Goal: Task Accomplishment & Management: Use online tool/utility

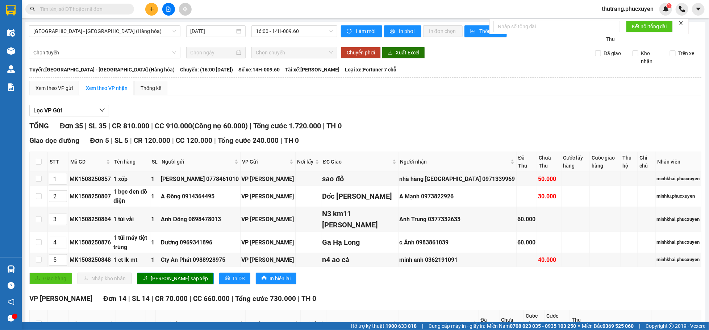
scroll to position [793, 0]
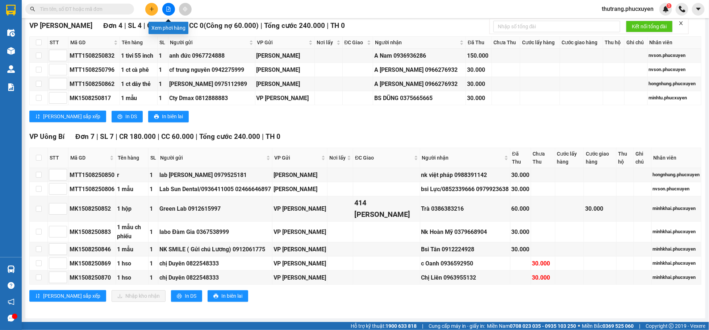
click at [170, 8] on icon "file-add" at bounding box center [169, 9] width 4 height 5
click at [149, 6] on button at bounding box center [151, 9] width 13 height 13
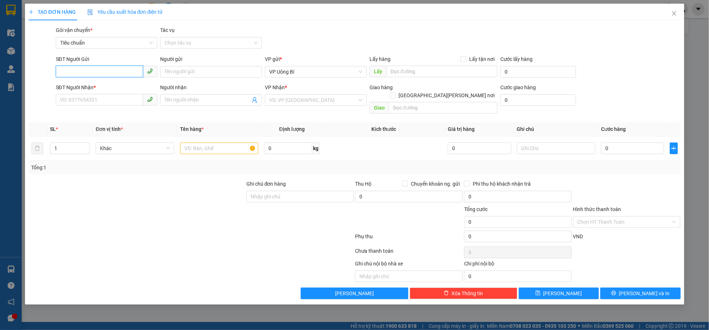
paste input "0372284021"
type input "0372284021"
click at [97, 105] on input "SĐT Người Nhận *" at bounding box center [100, 100] width 88 height 12
paste input "0372284021"
type input "0372284021"
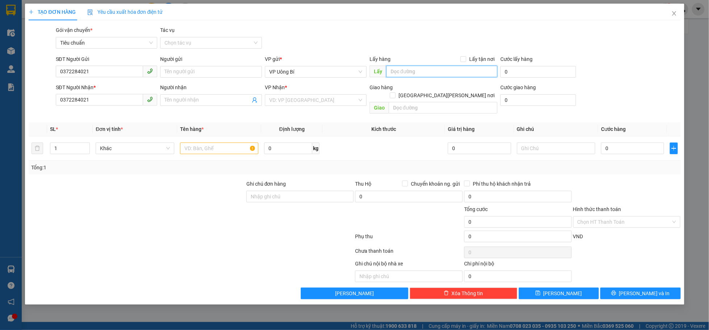
click at [408, 72] on input "text" at bounding box center [441, 72] width 111 height 12
type input "[PERSON_NAME]"
click at [299, 105] on input "search" at bounding box center [313, 100] width 88 height 11
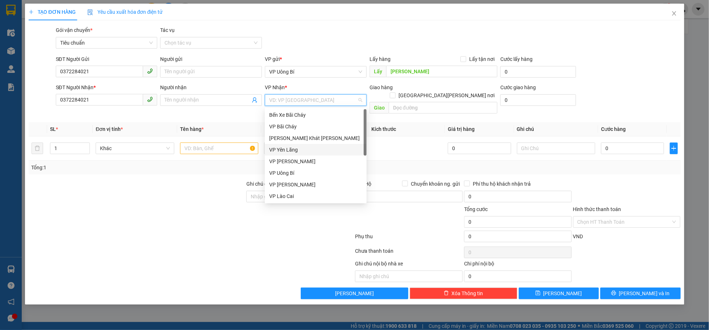
scroll to position [116, 0]
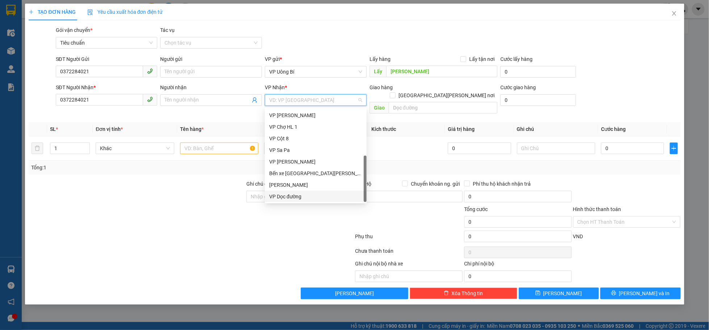
click at [299, 194] on div "VP Dọc đường" at bounding box center [315, 196] width 93 height 8
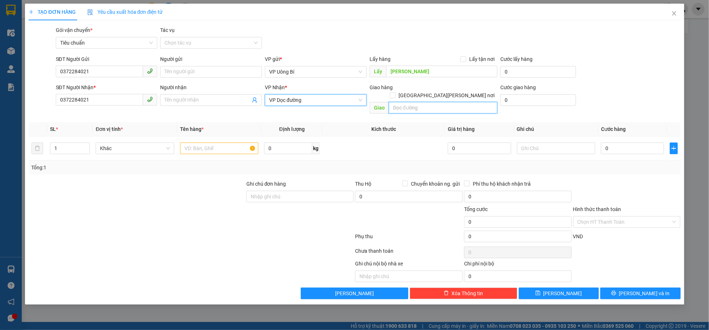
click at [409, 102] on input "text" at bounding box center [443, 108] width 109 height 12
type input "ic13"
click at [202, 143] on input "text" at bounding box center [219, 148] width 78 height 12
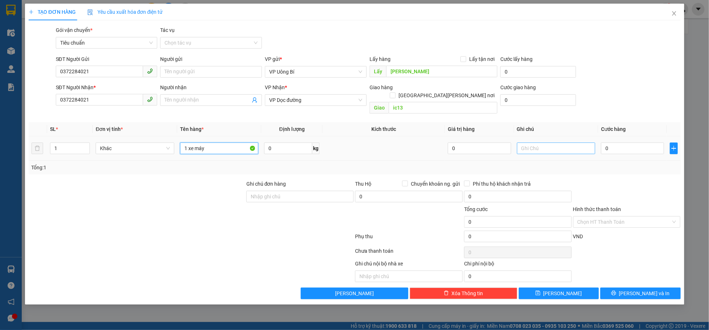
type input "1 xe máy"
click at [548, 142] on input "text" at bounding box center [556, 148] width 78 height 12
type input "kèm theo khách"
click at [632, 142] on input "0" at bounding box center [632, 148] width 63 height 12
type input "6"
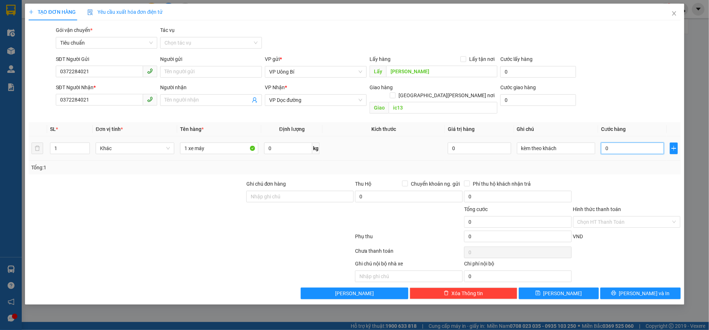
type input "6"
type input "60"
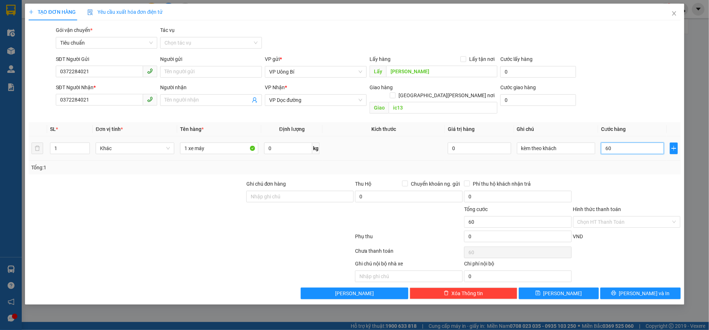
type input "600"
type input "600.000"
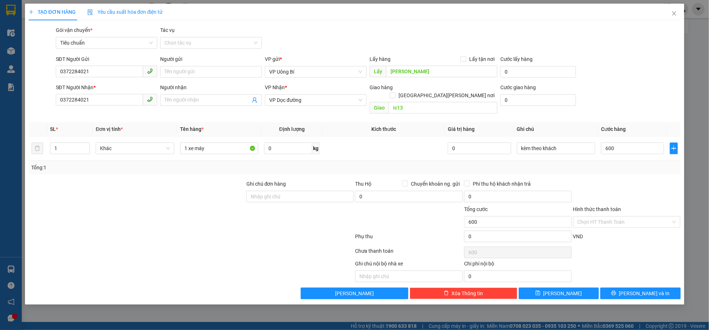
type input "600.000"
click at [665, 180] on div at bounding box center [626, 192] width 109 height 25
click at [562, 289] on span "[PERSON_NAME]" at bounding box center [562, 293] width 39 height 8
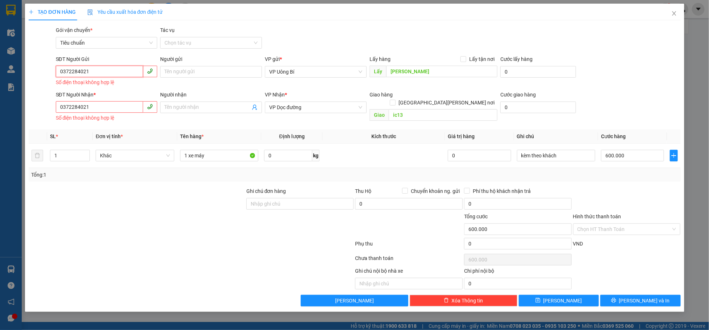
click at [61, 72] on input "0372284021" at bounding box center [100, 72] width 88 height 12
click at [62, 108] on input "0372284021" at bounding box center [100, 107] width 88 height 12
type input "0372284021"
click at [62, 68] on input "0372284021" at bounding box center [100, 72] width 88 height 12
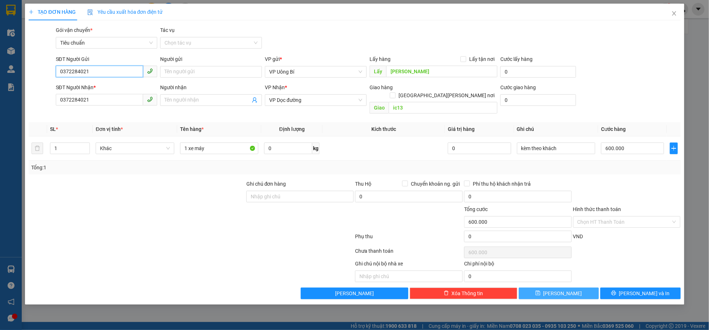
type input "0372284021"
click at [577, 289] on button "[PERSON_NAME]" at bounding box center [559, 293] width 80 height 12
type input "0"
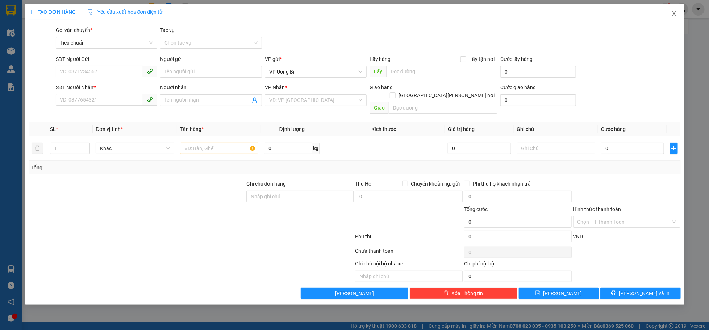
click at [677, 11] on span "Close" at bounding box center [674, 14] width 20 height 20
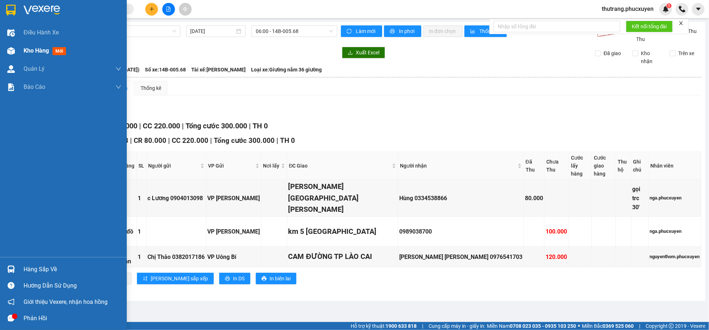
click at [32, 51] on span "Kho hàng" at bounding box center [36, 50] width 25 height 7
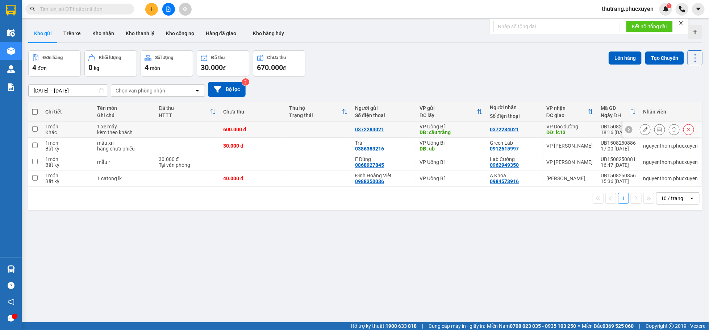
click at [36, 130] on input "checkbox" at bounding box center [34, 128] width 5 height 5
checkbox input "true"
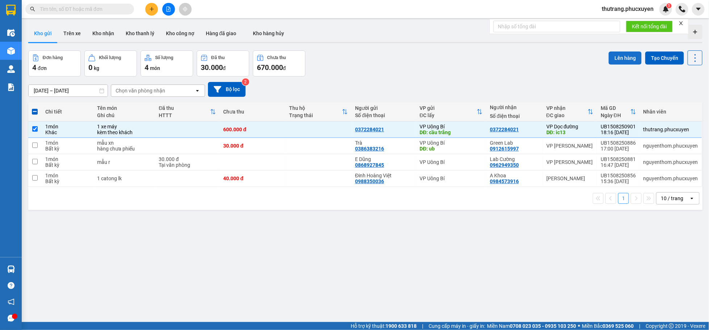
click at [615, 58] on button "Lên hàng" at bounding box center [624, 57] width 33 height 13
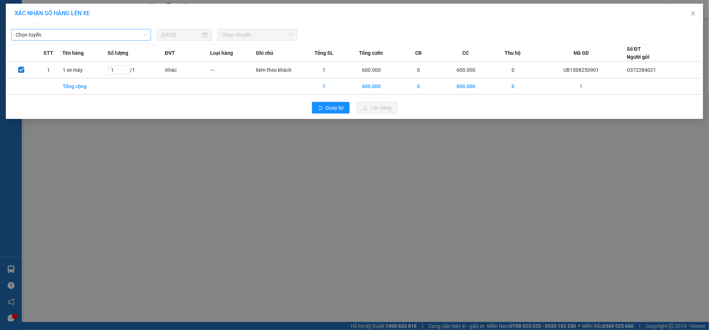
click at [72, 34] on span "Chọn tuyến" at bounding box center [81, 34] width 131 height 11
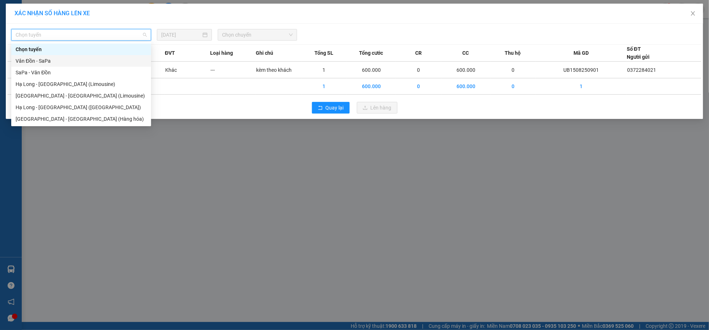
click at [59, 61] on div "Vân Đồn - SaPa" at bounding box center [81, 61] width 131 height 8
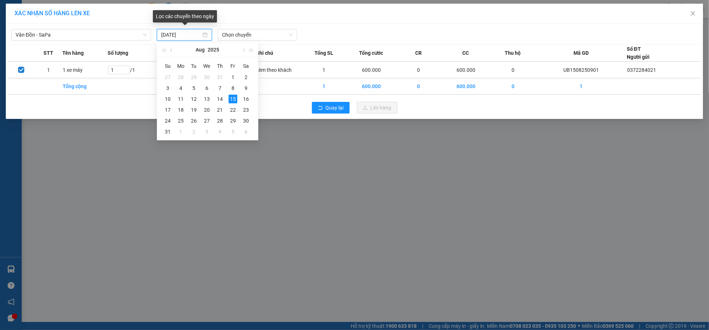
click at [187, 35] on input "[DATE]" at bounding box center [181, 35] width 40 height 8
click at [240, 100] on td "16" at bounding box center [245, 98] width 13 height 11
type input "[DATE]"
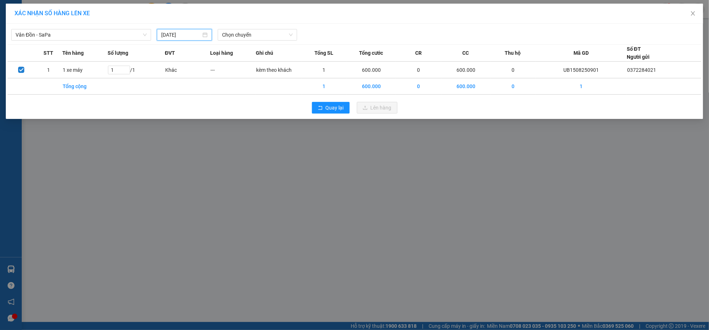
click at [248, 100] on div "Quay lại Lên hàng" at bounding box center [355, 107] width 694 height 19
click at [244, 32] on span "Chọn chuyến" at bounding box center [257, 34] width 71 height 11
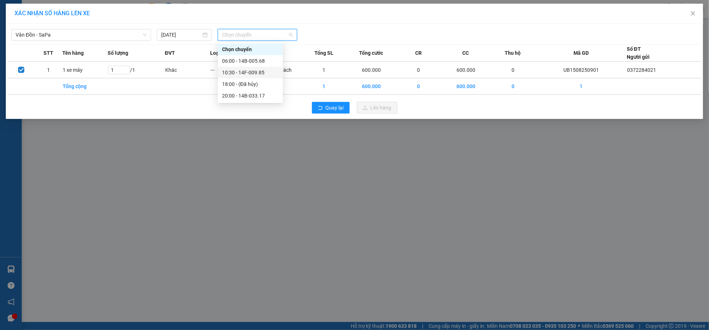
click at [250, 73] on div "10:30 - 14F-009.85" at bounding box center [250, 72] width 56 height 8
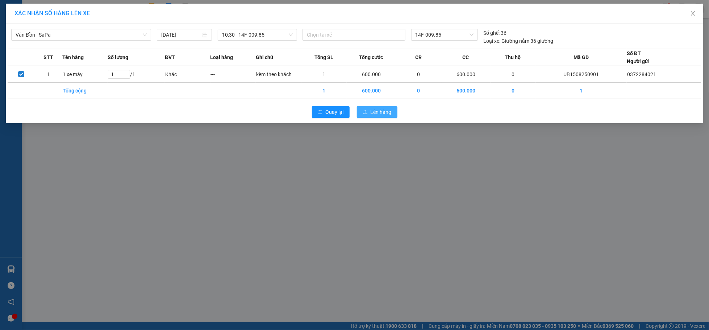
click at [369, 113] on button "Lên hàng" at bounding box center [377, 112] width 41 height 12
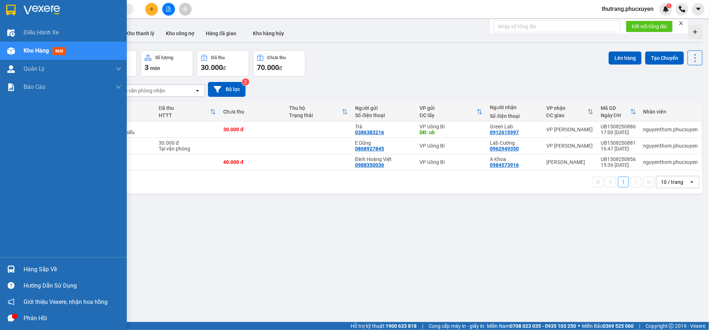
click at [13, 51] on img at bounding box center [11, 51] width 8 height 8
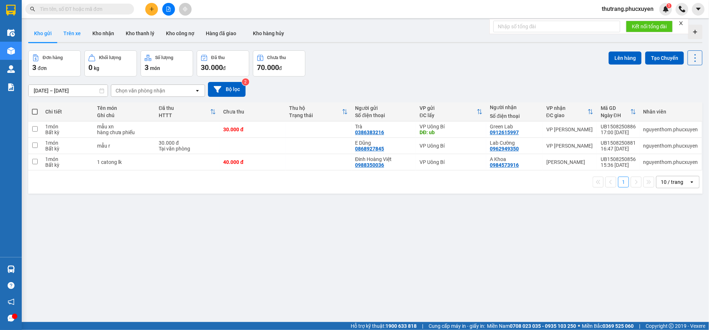
click at [65, 30] on button "Trên xe" at bounding box center [72, 33] width 29 height 17
